Goal: Task Accomplishment & Management: Use online tool/utility

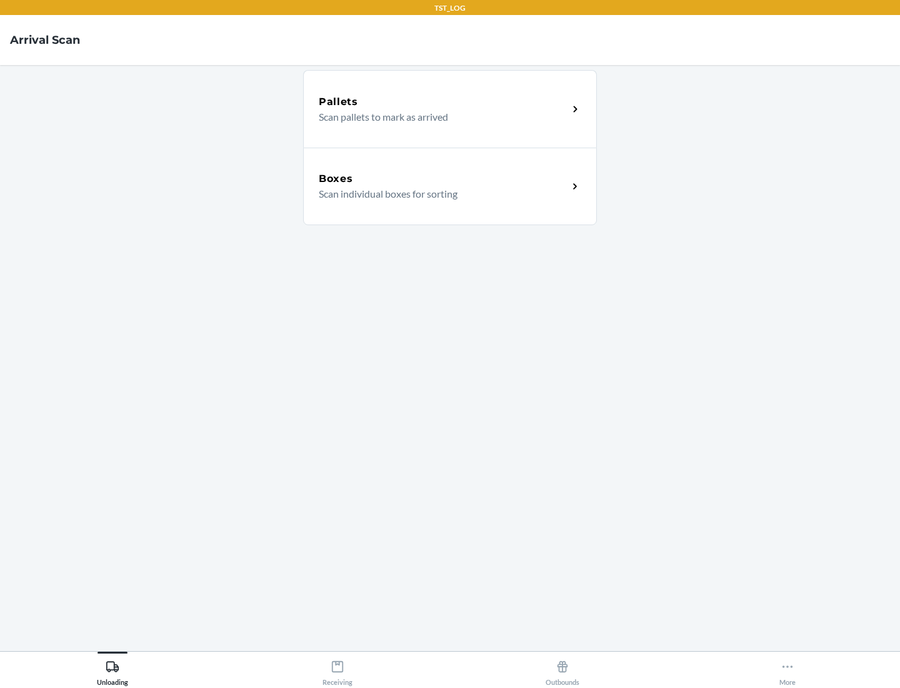
click at [443, 179] on div "Boxes" at bounding box center [443, 178] width 249 height 15
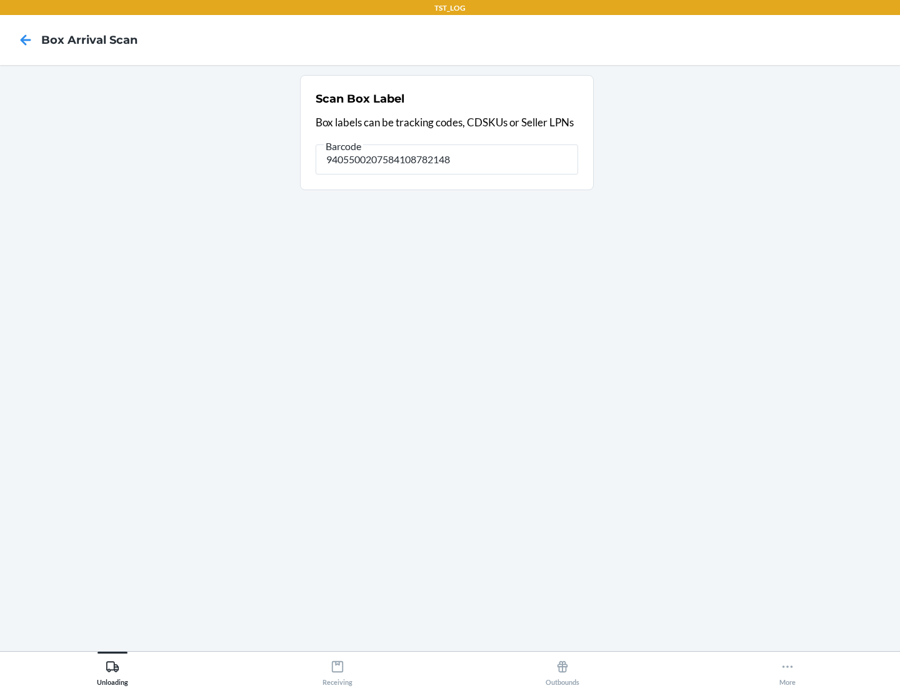
type input "9405500207584108782148"
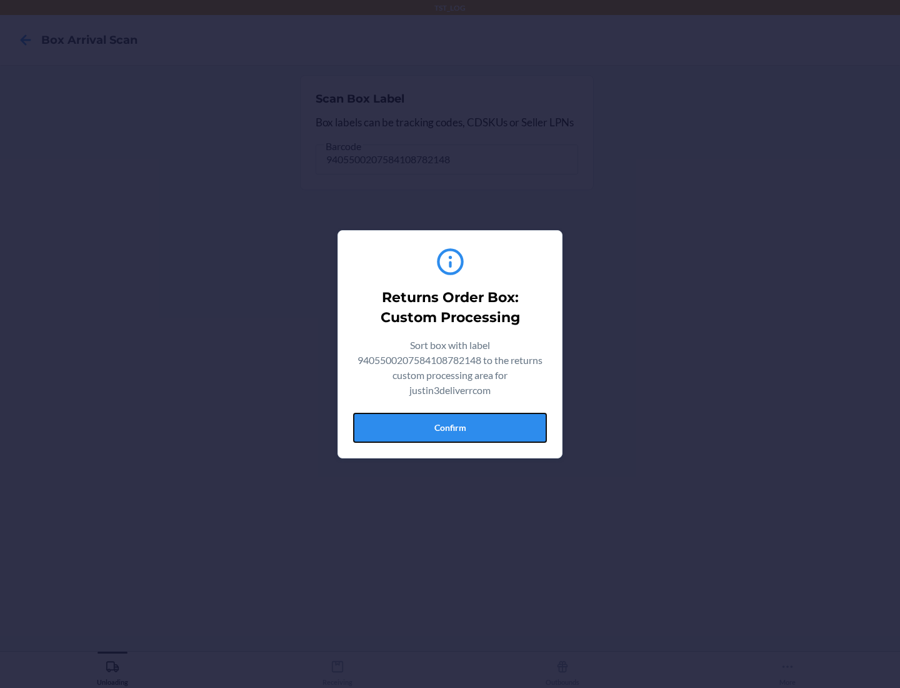
click at [450, 427] on button "Confirm" at bounding box center [450, 428] width 194 height 30
